Goal: Navigation & Orientation: Go to known website

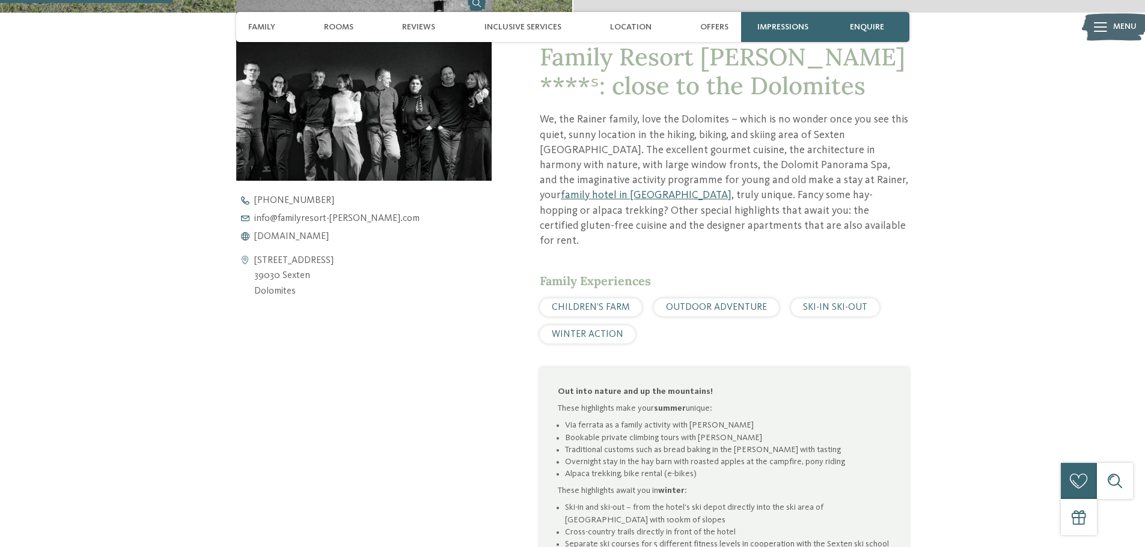
scroll to position [481, 0]
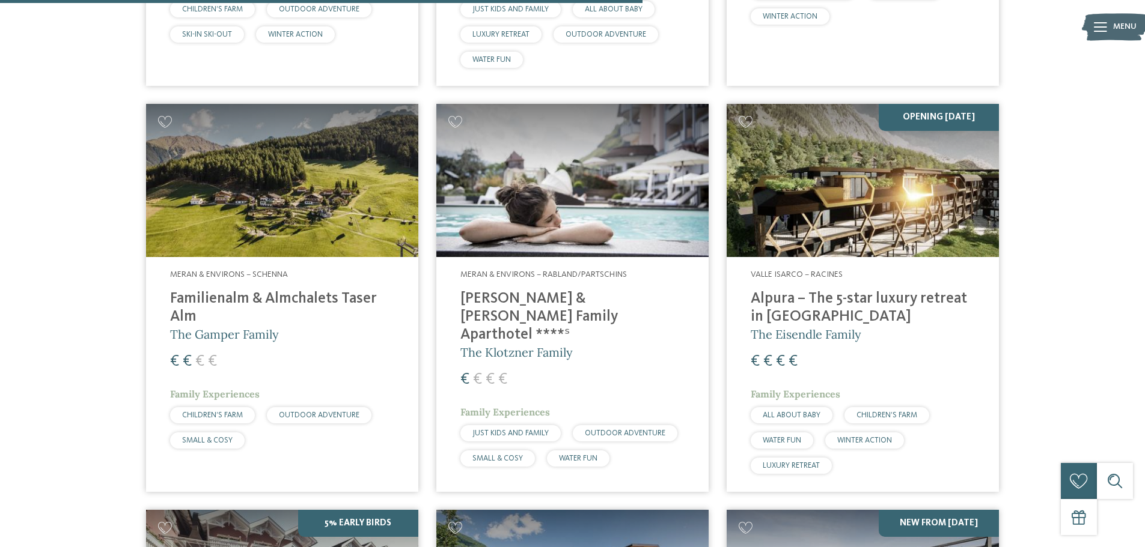
scroll to position [2343, 0]
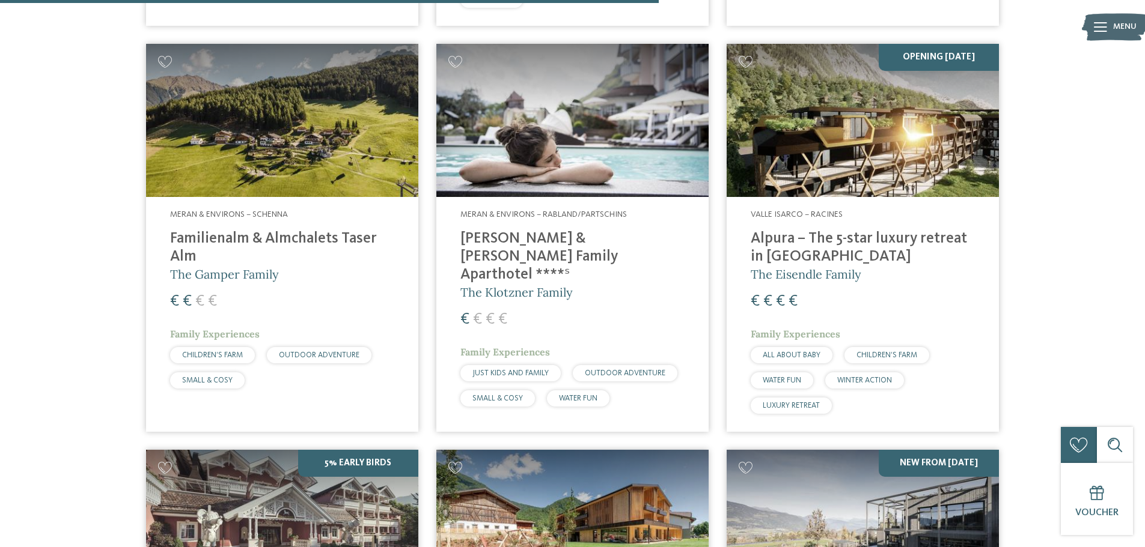
click at [500, 230] on h4 "[PERSON_NAME] & [PERSON_NAME] Family Aparthotel ****ˢ" at bounding box center [572, 257] width 224 height 54
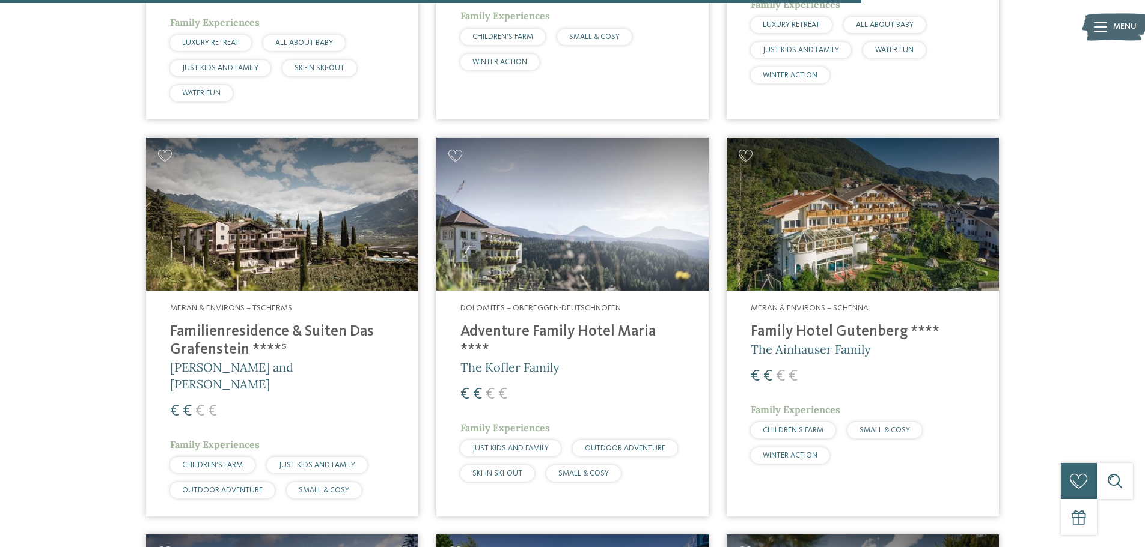
scroll to position [3065, 0]
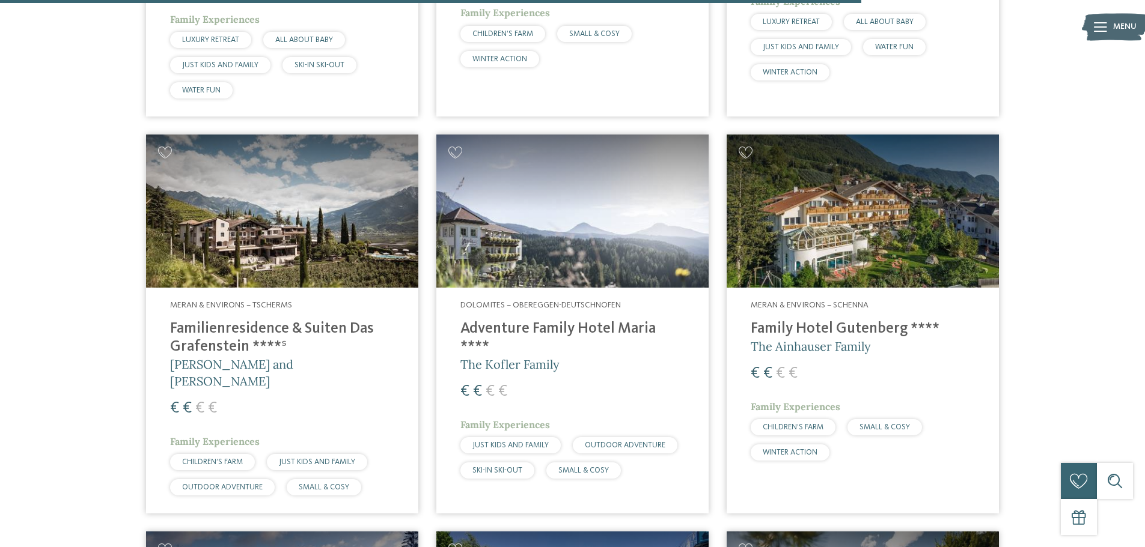
click at [814, 320] on h4 "Family Hotel Gutenberg ****" at bounding box center [863, 329] width 224 height 18
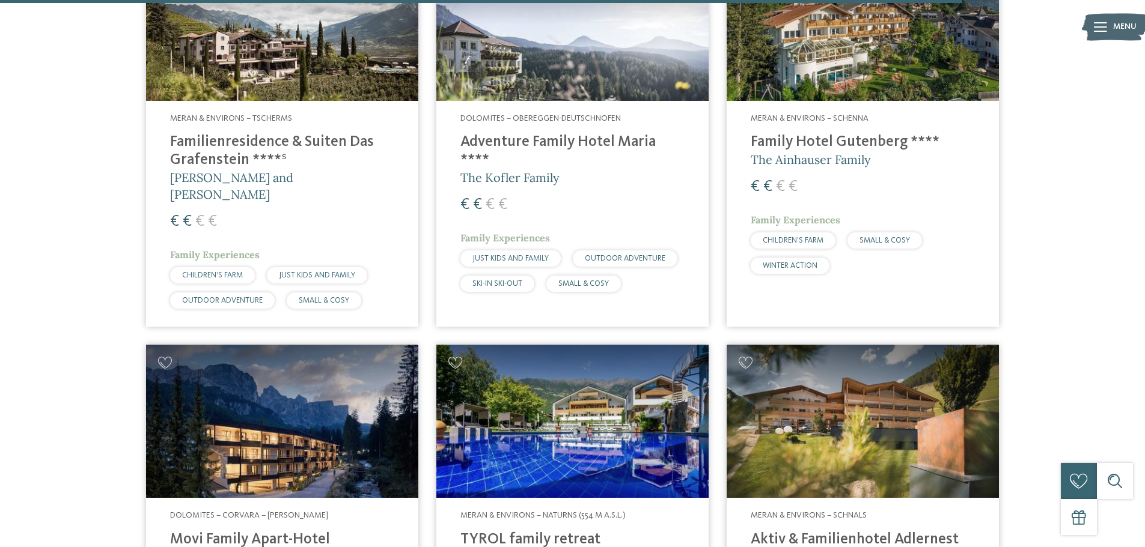
scroll to position [3125, 0]
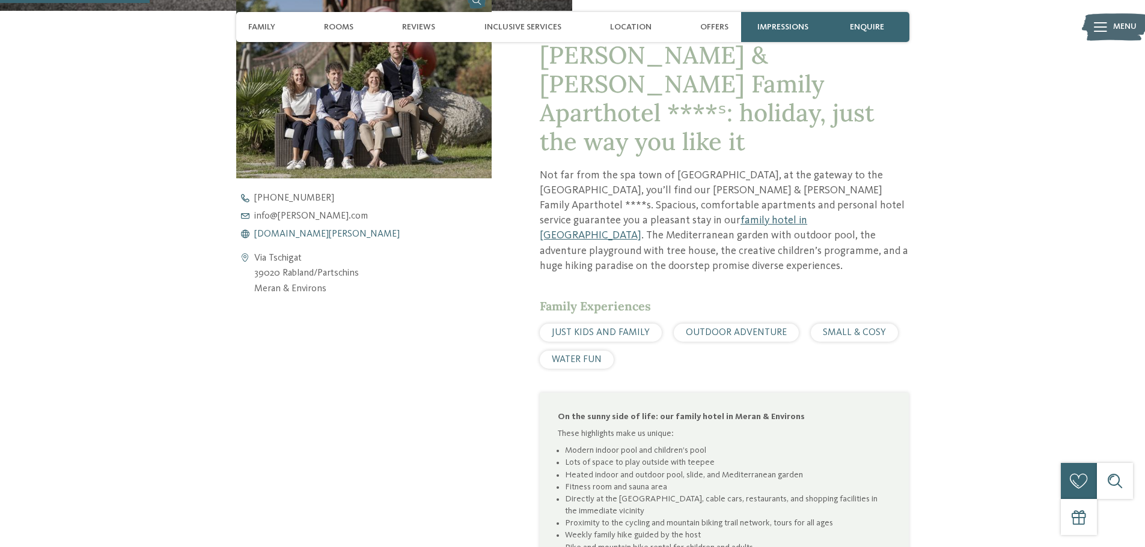
scroll to position [481, 0]
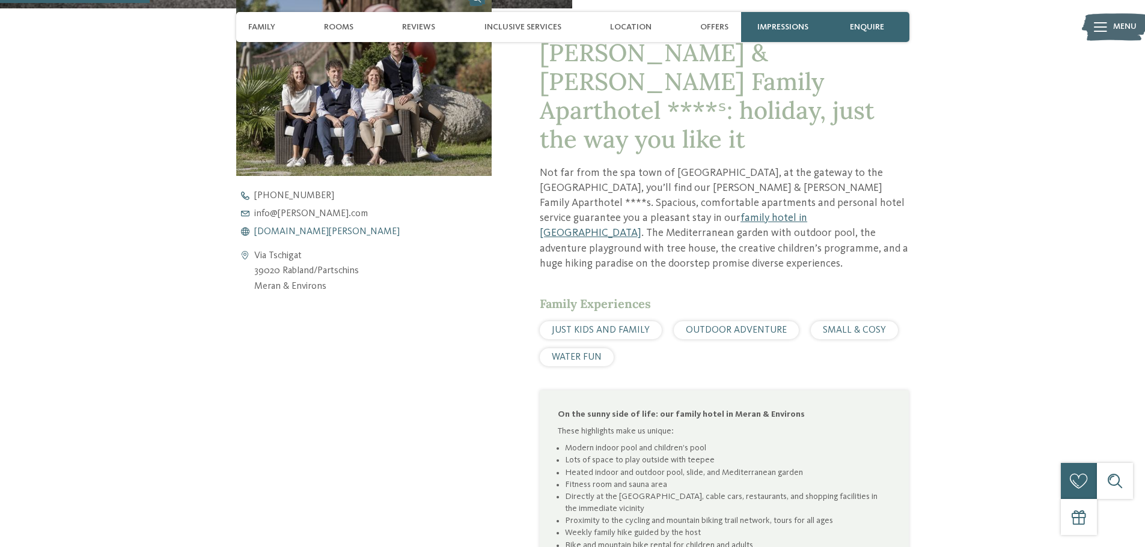
click at [314, 230] on span "www.heidi-edith.com" at bounding box center [326, 232] width 145 height 10
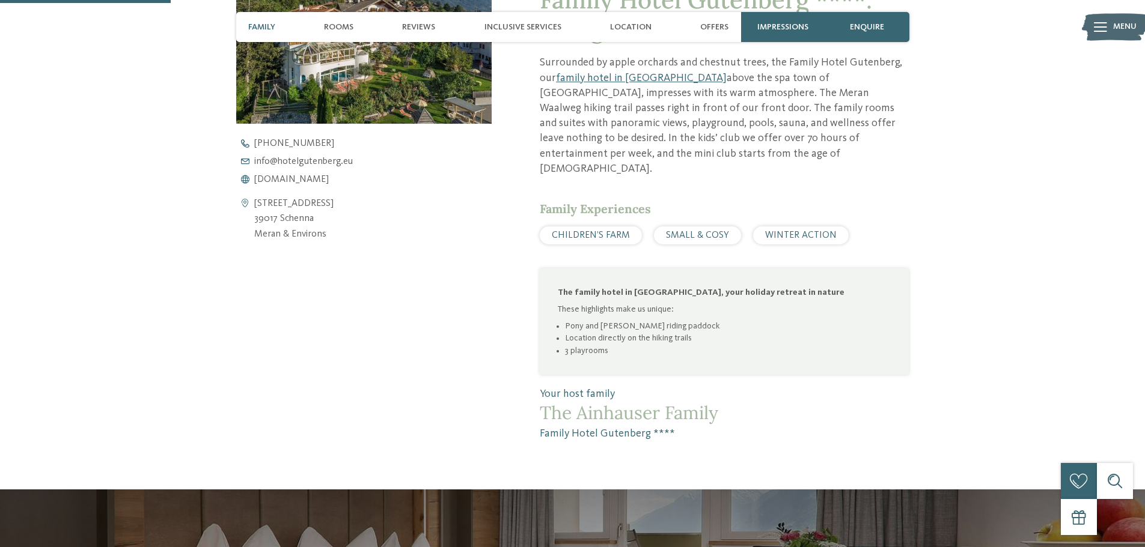
scroll to position [541, 0]
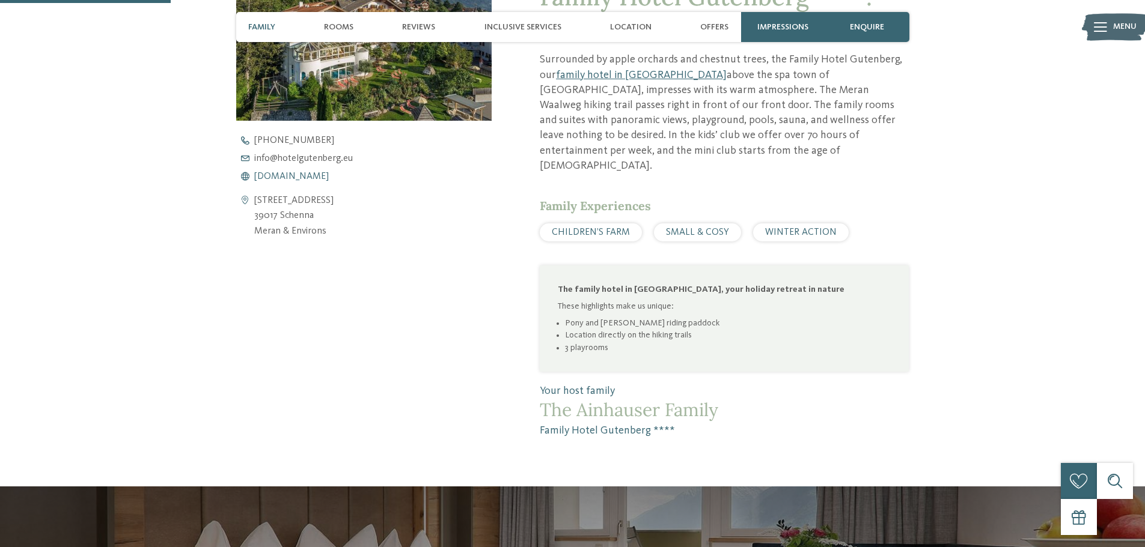
click at [317, 177] on span "www.hotelgutenberg.eu" at bounding box center [291, 177] width 75 height 10
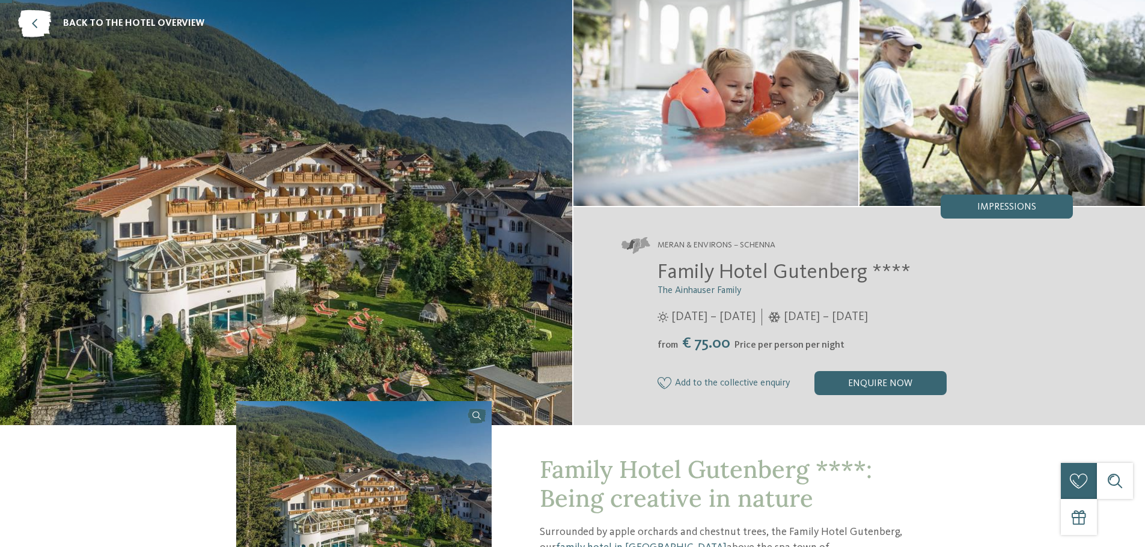
scroll to position [0, 0]
